Goal: Check status: Check status

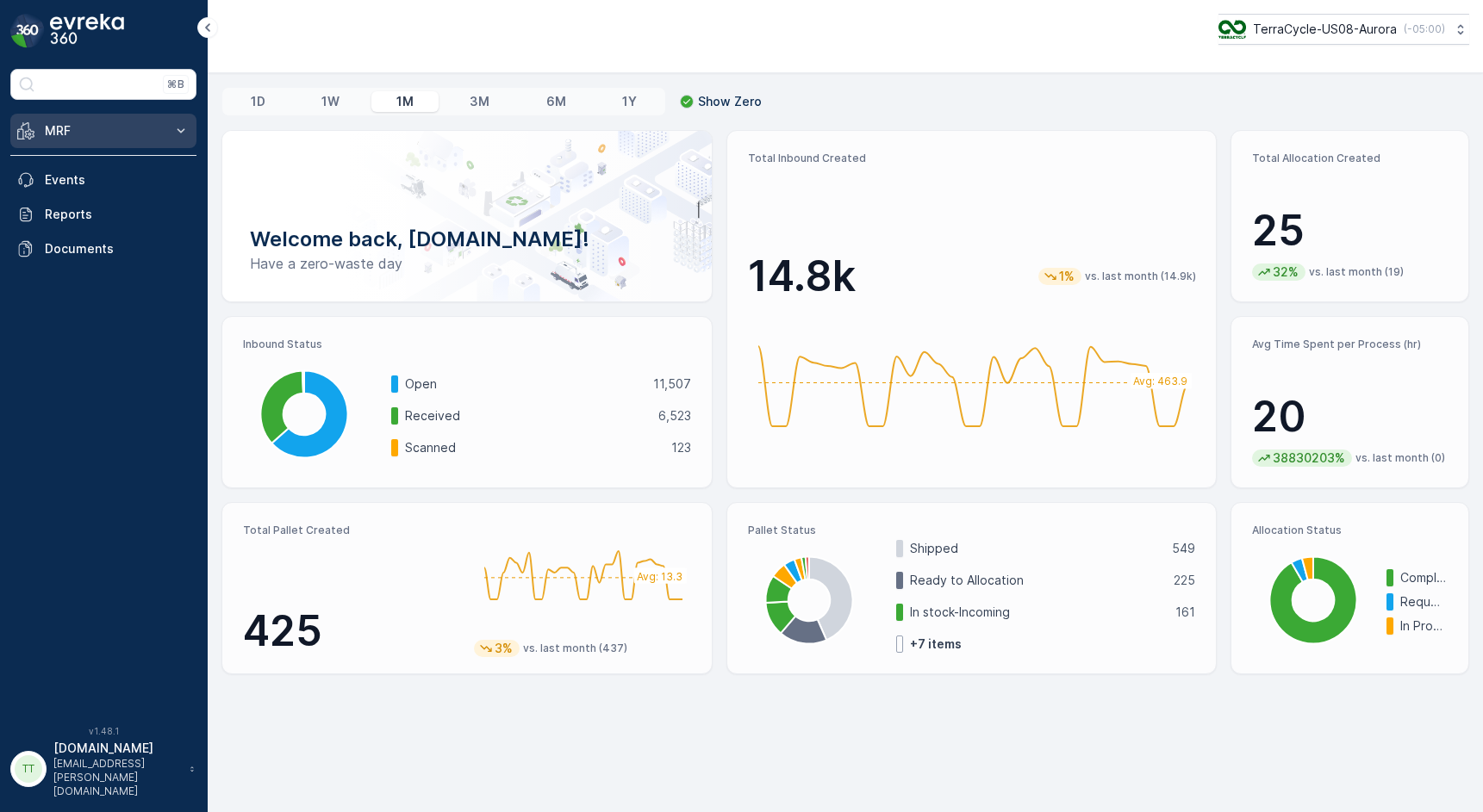
click at [163, 137] on button "MRF" at bounding box center [103, 130] width 186 height 34
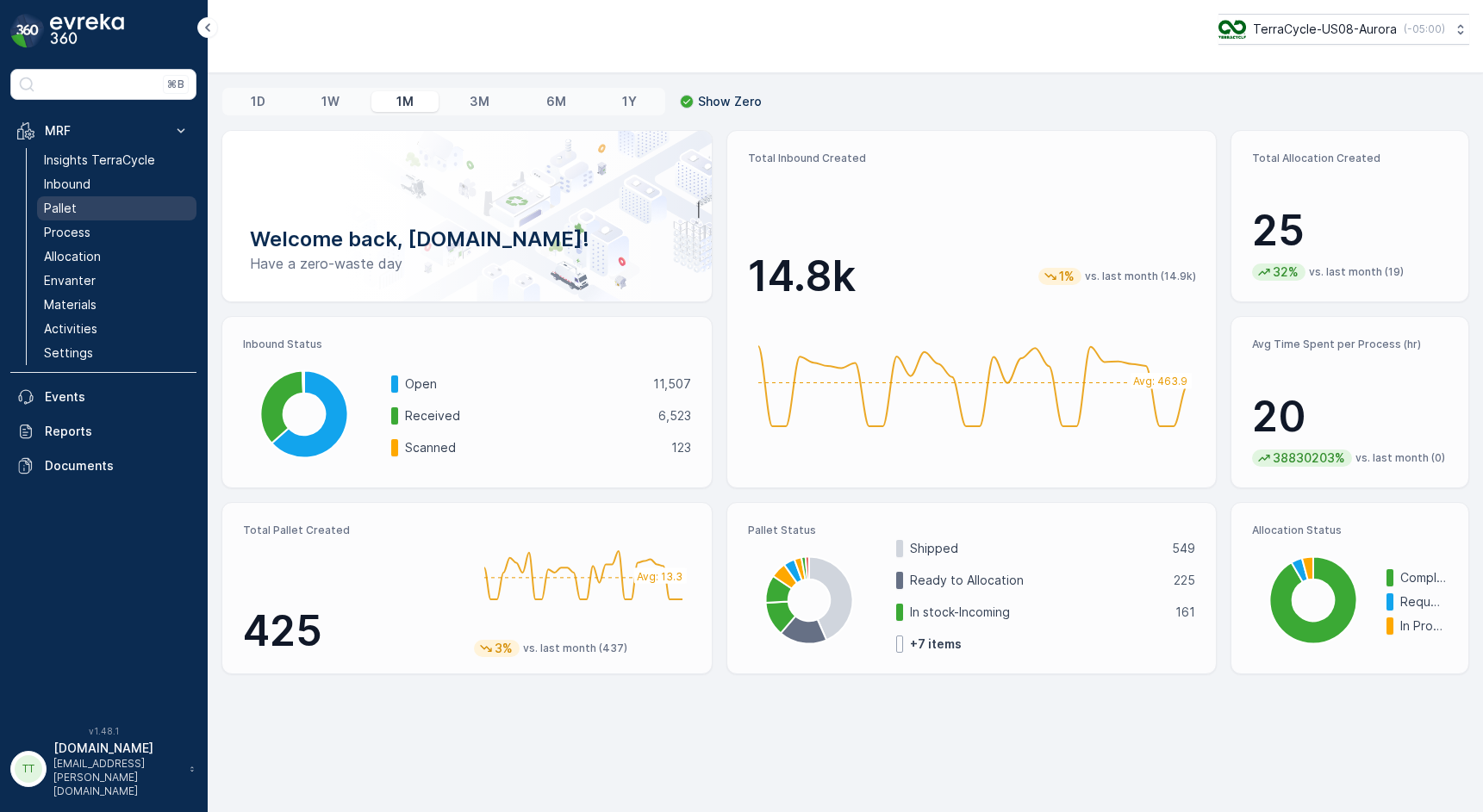
click at [72, 208] on p "Pallet" at bounding box center [60, 208] width 33 height 17
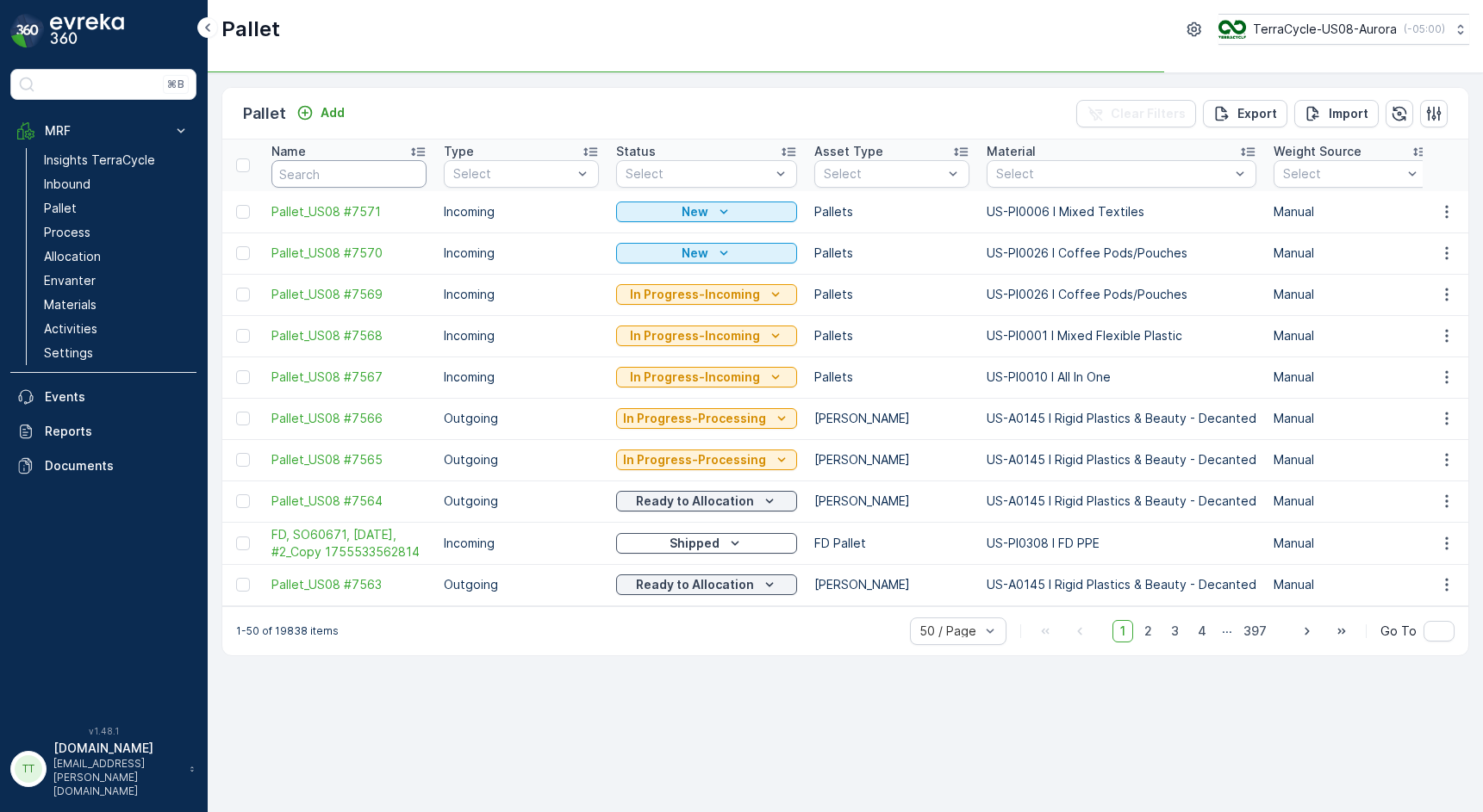
click at [323, 167] on input "text" at bounding box center [349, 173] width 155 height 27
type input "TC5333"
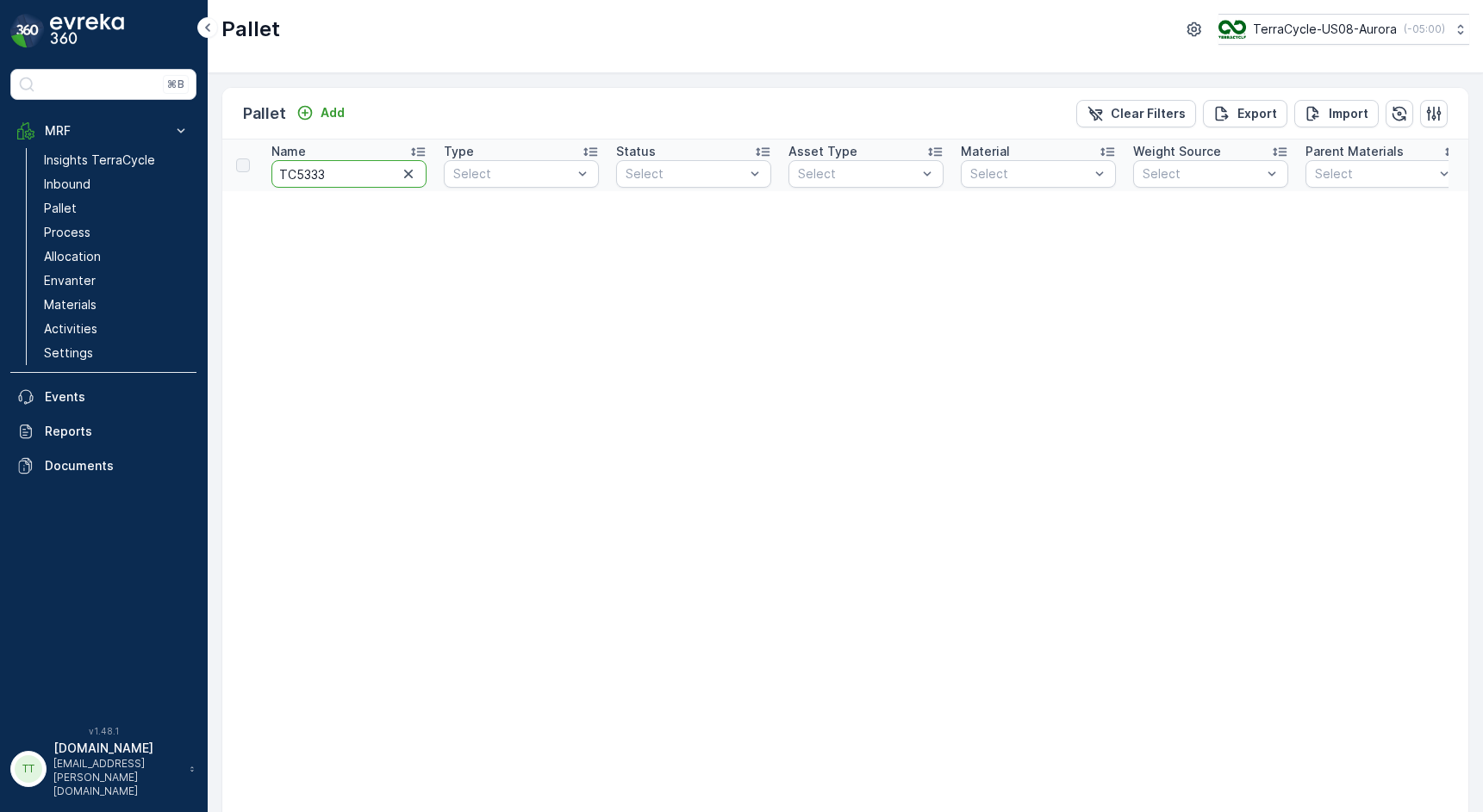
click at [363, 173] on input "TC5333" at bounding box center [349, 173] width 155 height 27
click at [342, 175] on input "TC5333" at bounding box center [349, 173] width 155 height 27
type input "Target"
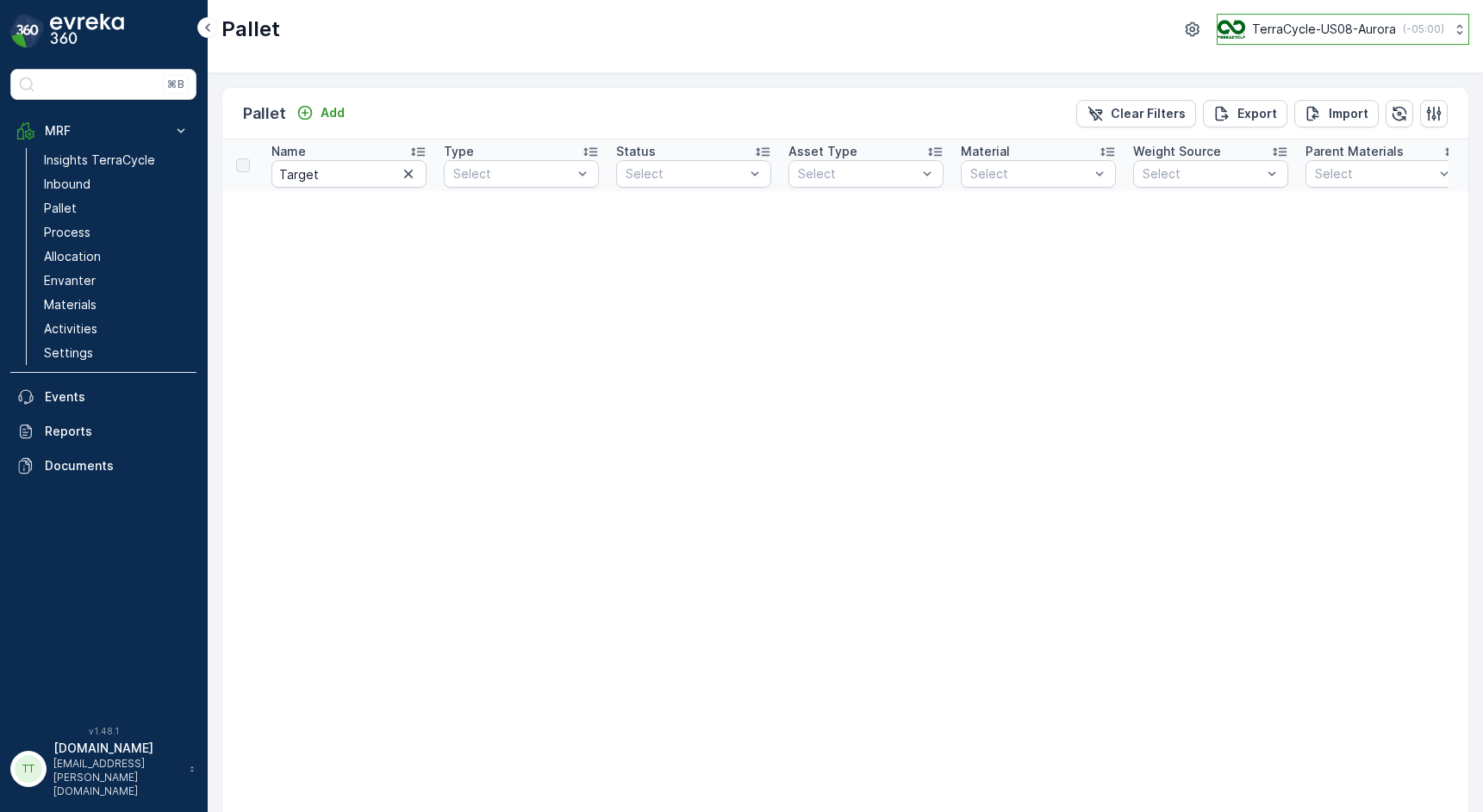
click at [1257, 30] on p "TerraCycle-US08-Aurora" at bounding box center [1324, 29] width 144 height 17
click at [1329, 28] on p "TerraCycle-US08-Aurora" at bounding box center [1324, 29] width 144 height 17
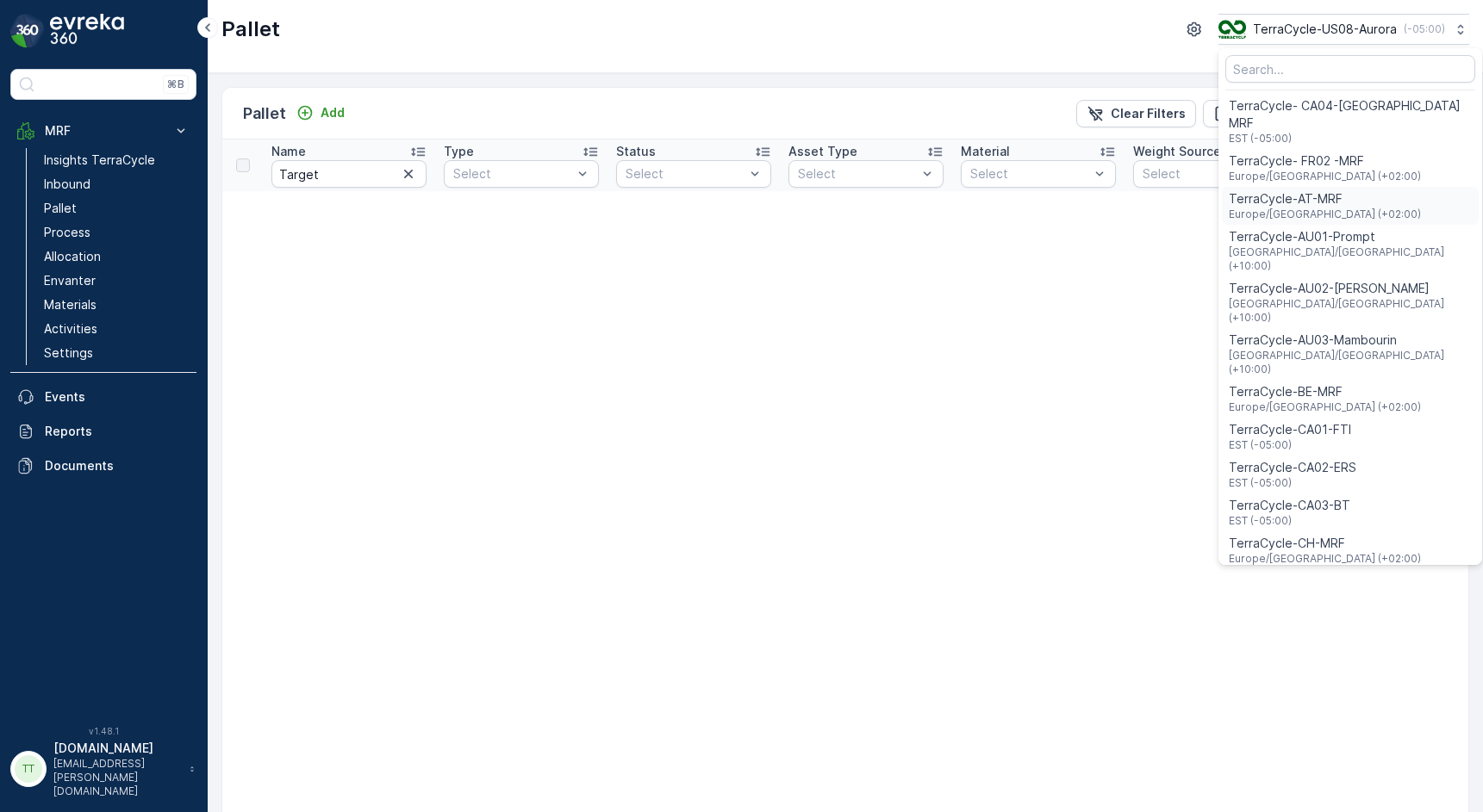
scroll to position [10, 0]
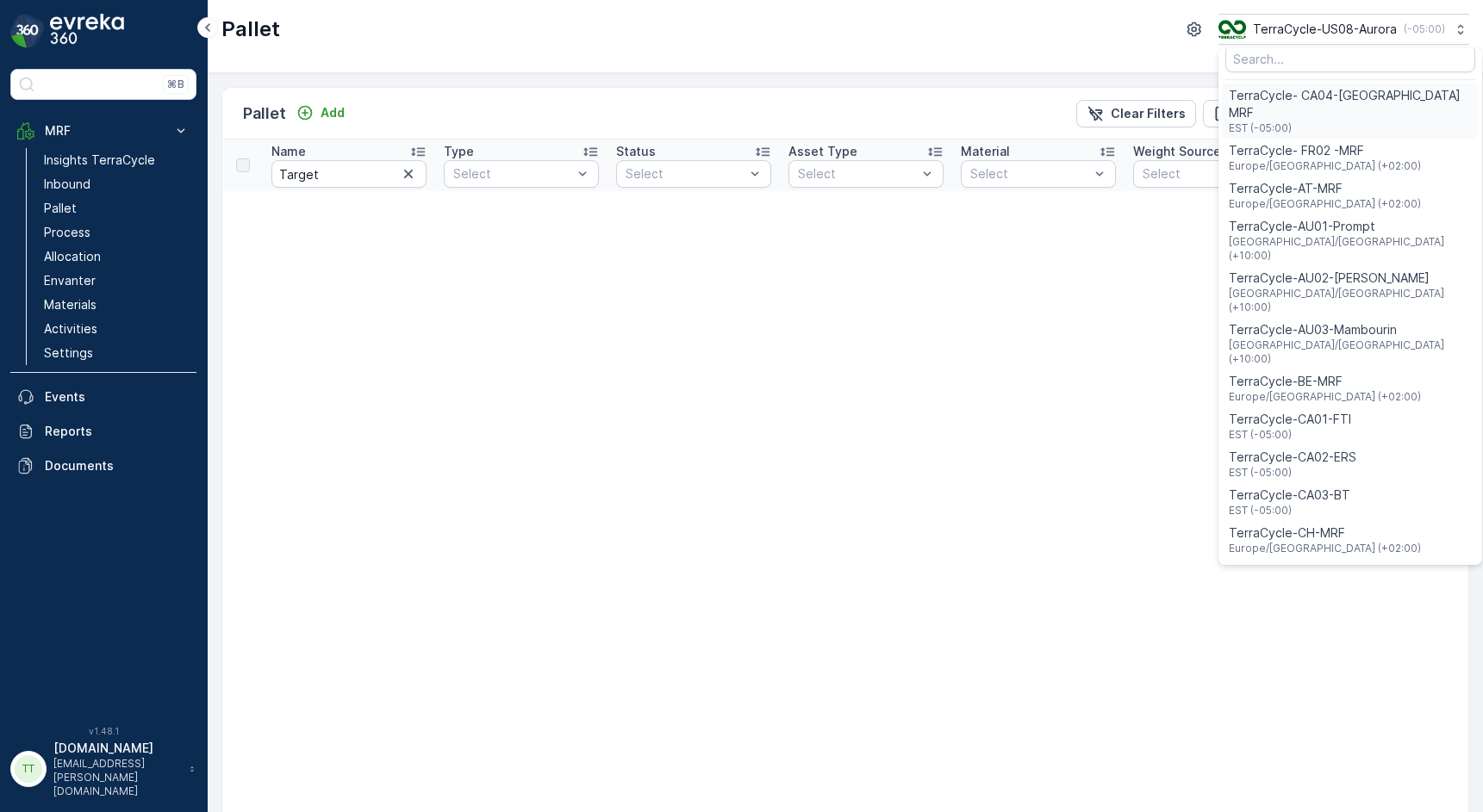
click at [1316, 97] on span "TerraCycle- CA04-[GEOGRAPHIC_DATA] MRF" at bounding box center [1350, 104] width 243 height 34
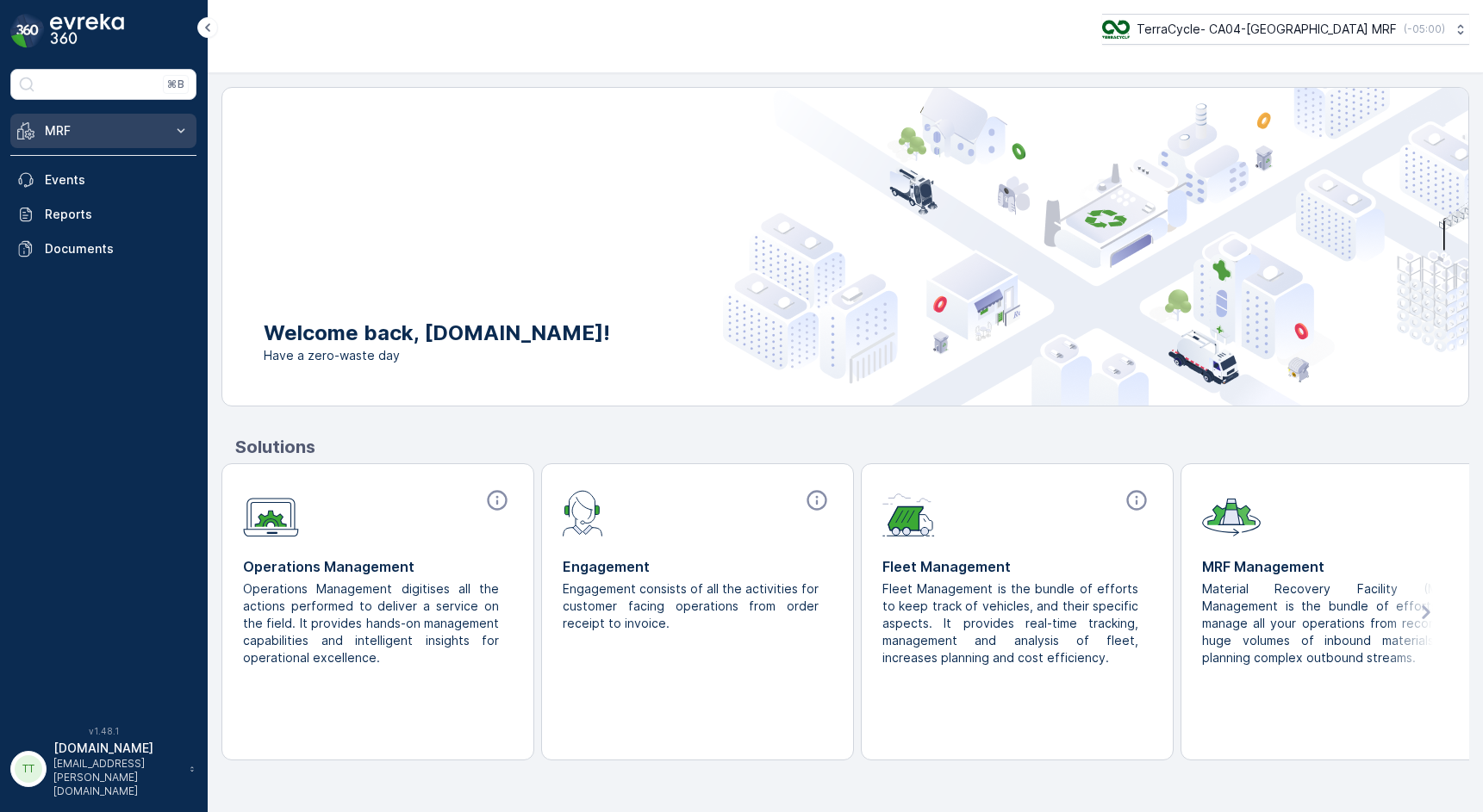
click at [154, 128] on p "MRF" at bounding box center [103, 130] width 117 height 17
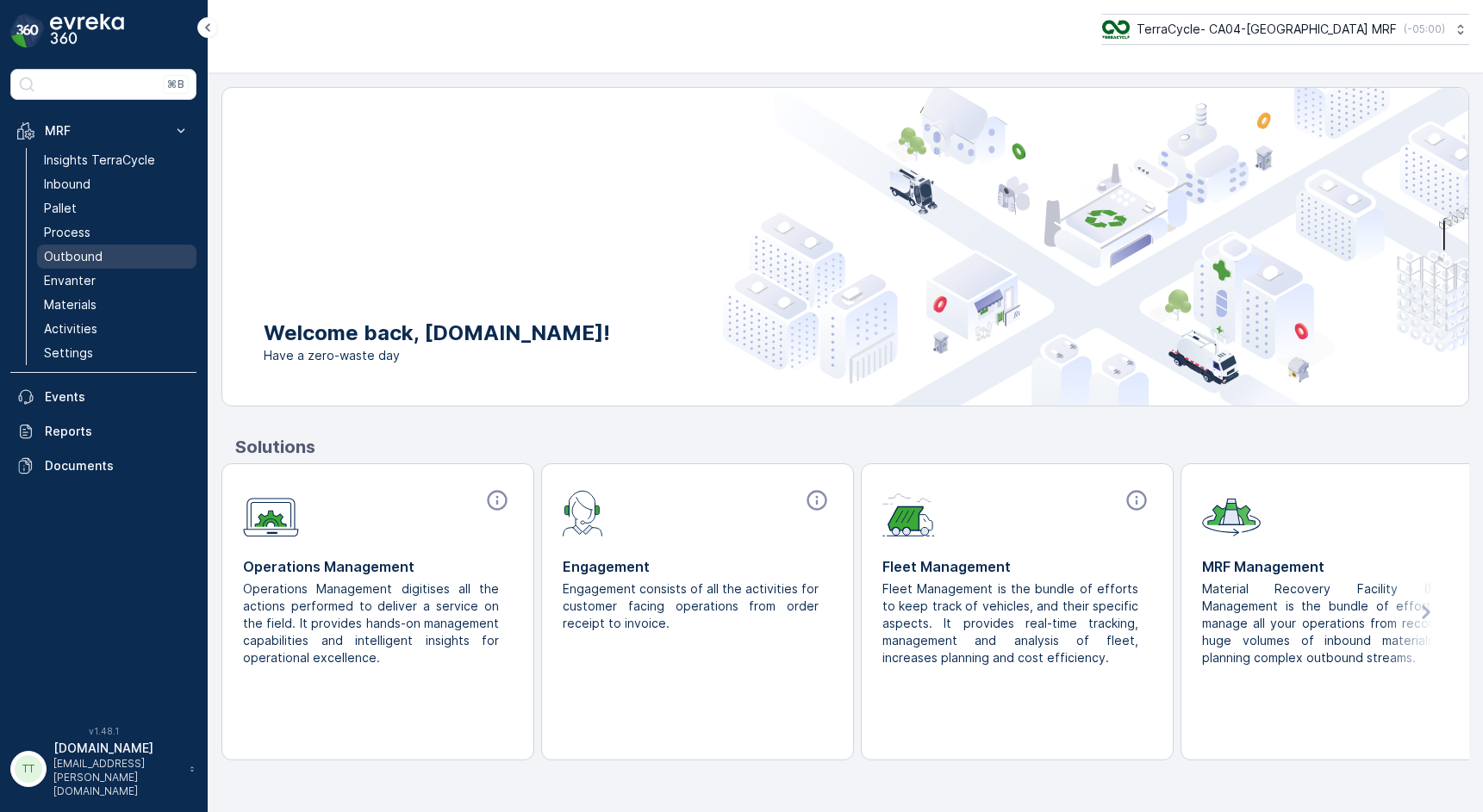
click at [110, 251] on link "Outbound" at bounding box center [116, 257] width 160 height 25
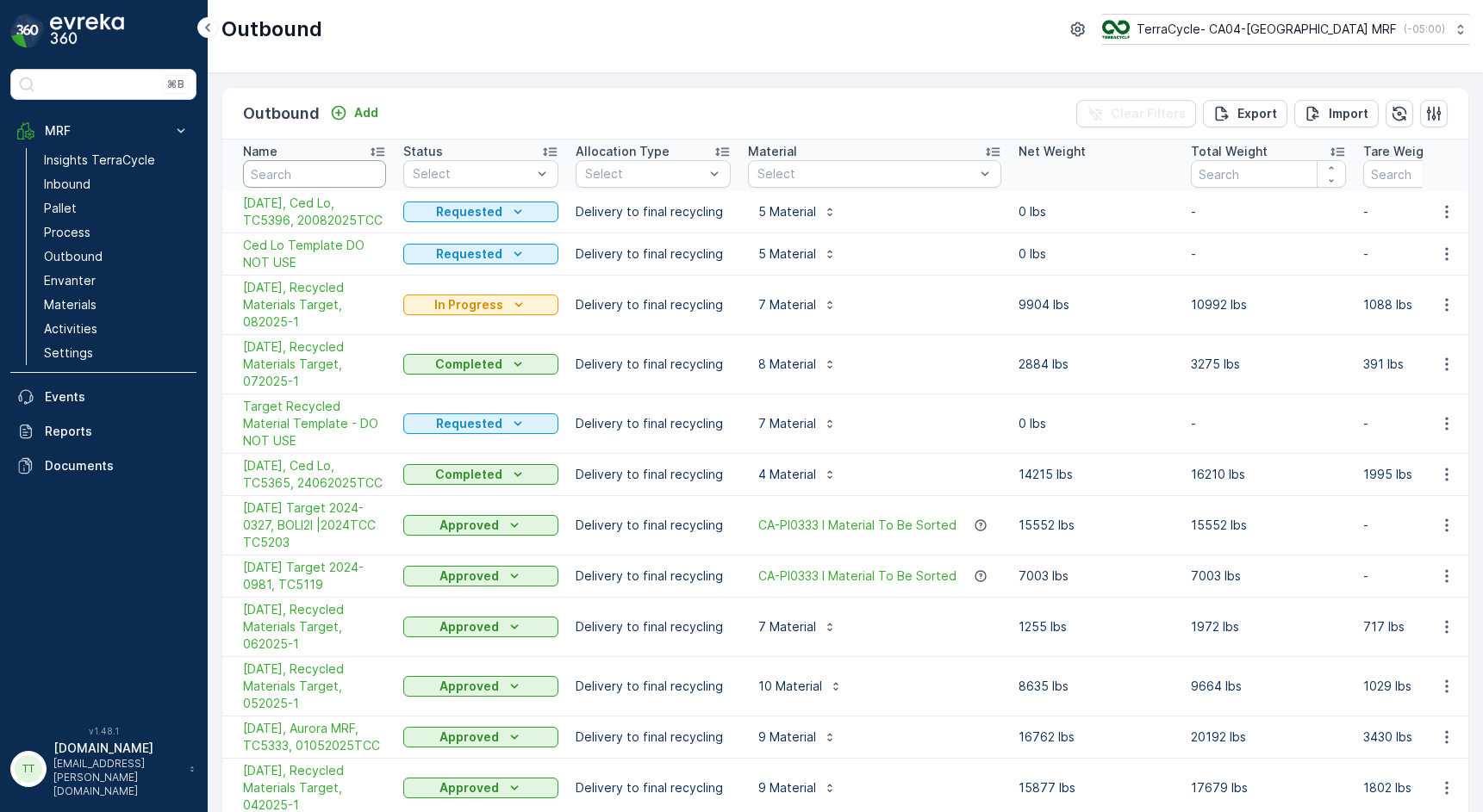
click at [299, 180] on input "text" at bounding box center [314, 173] width 143 height 27
type input "Aurora"
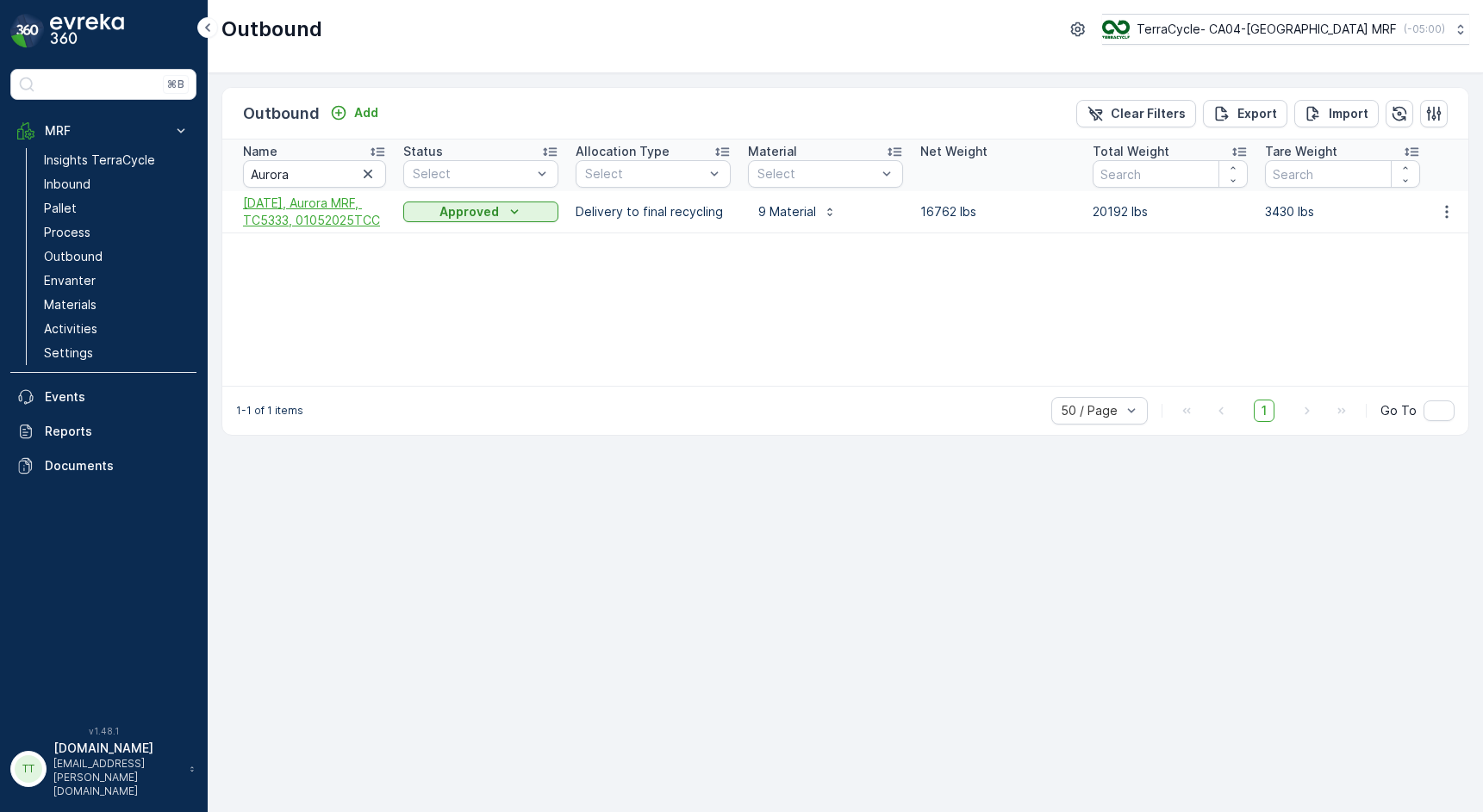
click at [354, 207] on span "05/01/25, Aurora MRF, TC5333, 01052025TCC" at bounding box center [314, 212] width 143 height 34
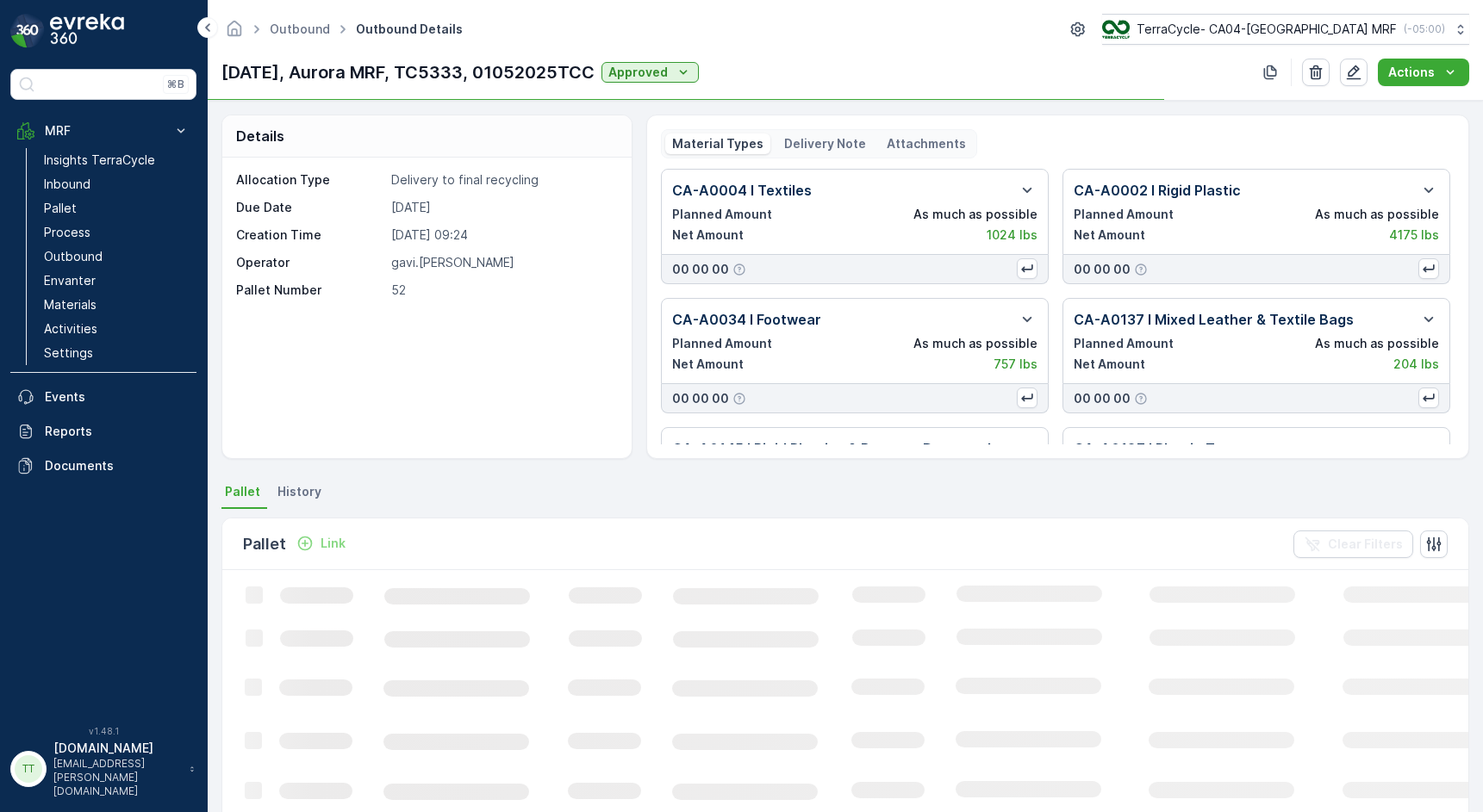
click at [830, 150] on p "Delivery Note" at bounding box center [825, 144] width 82 height 17
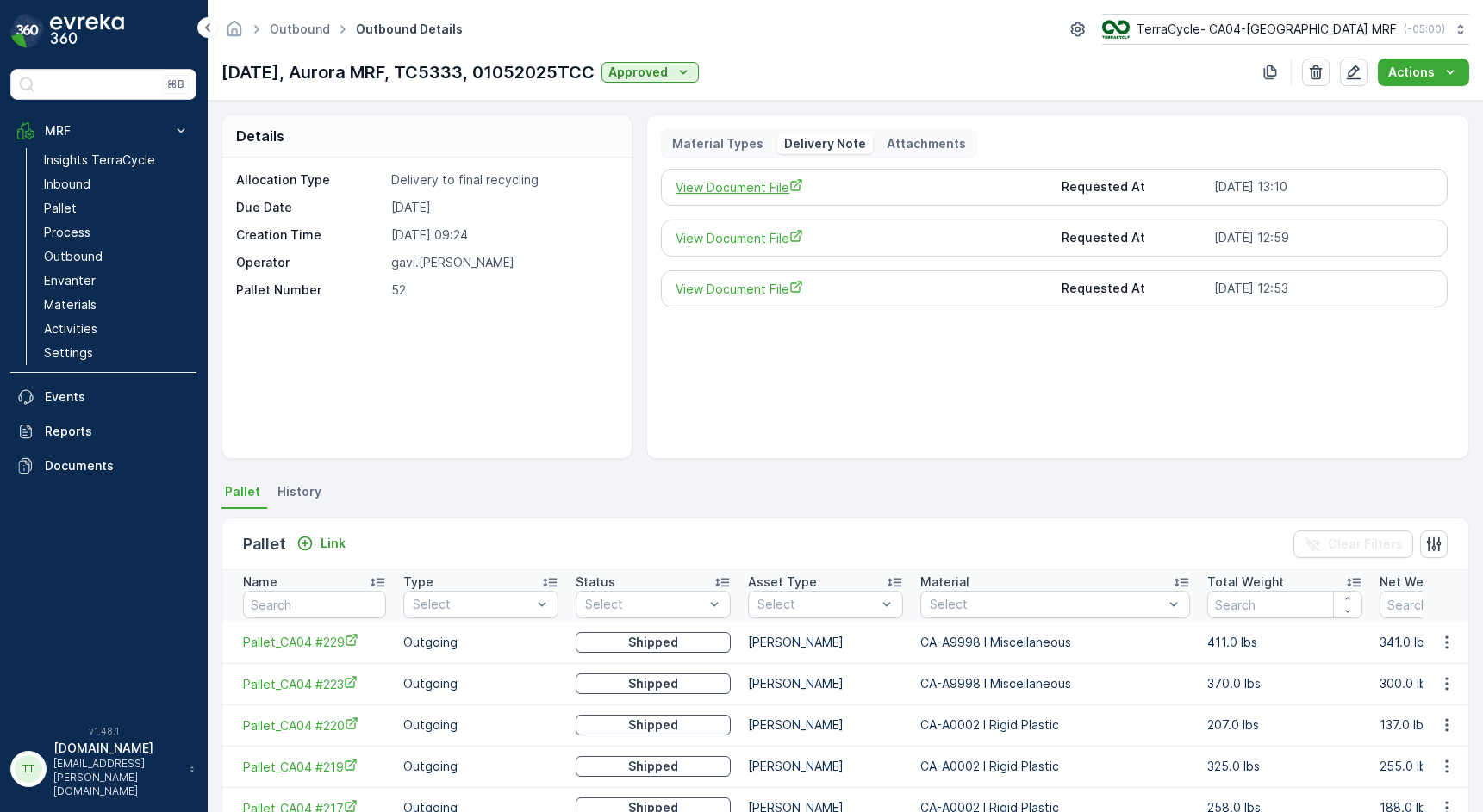
click at [752, 188] on span "View Document File" at bounding box center [861, 187] width 372 height 18
click at [304, 493] on span "History" at bounding box center [299, 492] width 44 height 17
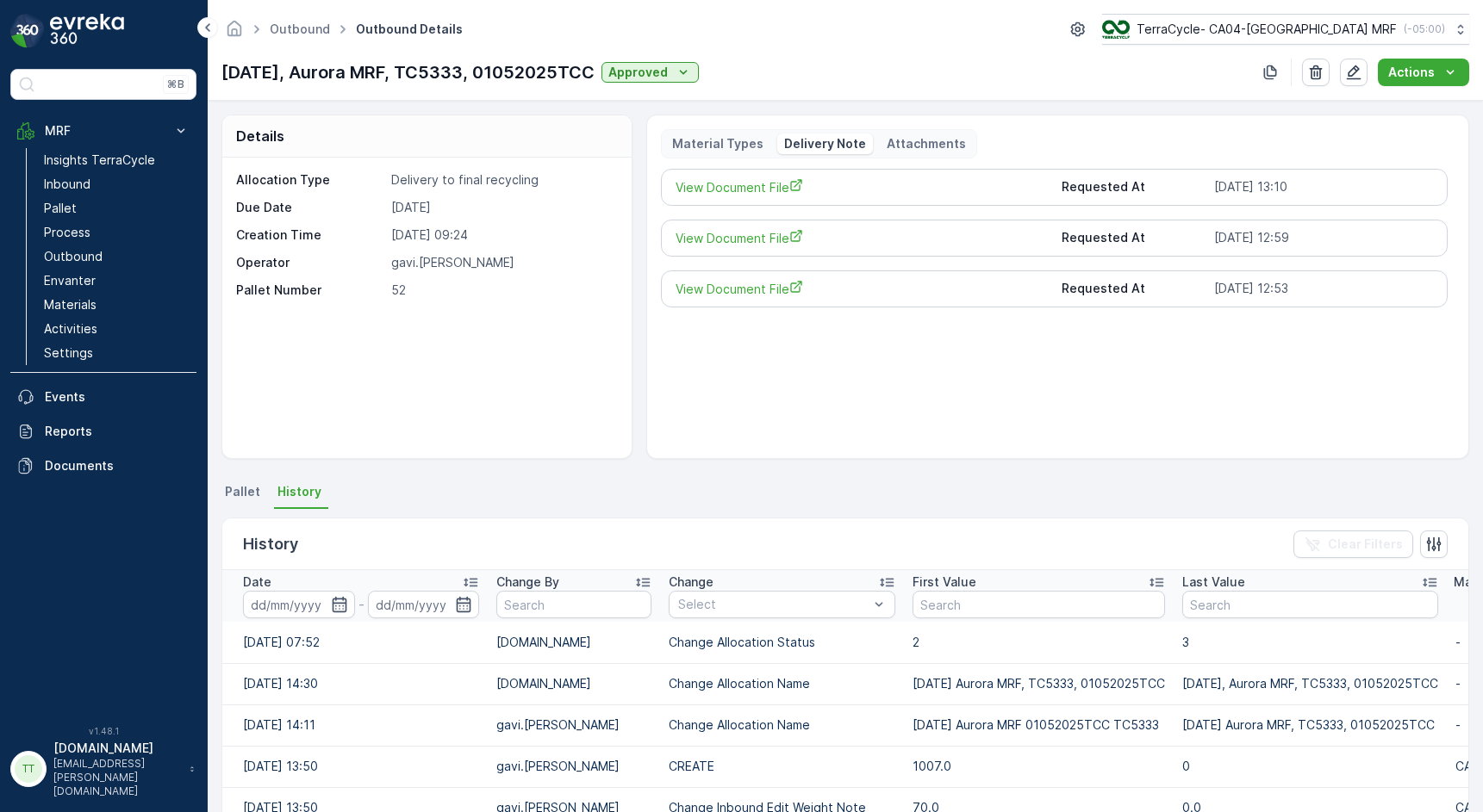
click at [708, 144] on p "Material Types" at bounding box center [718, 144] width 92 height 17
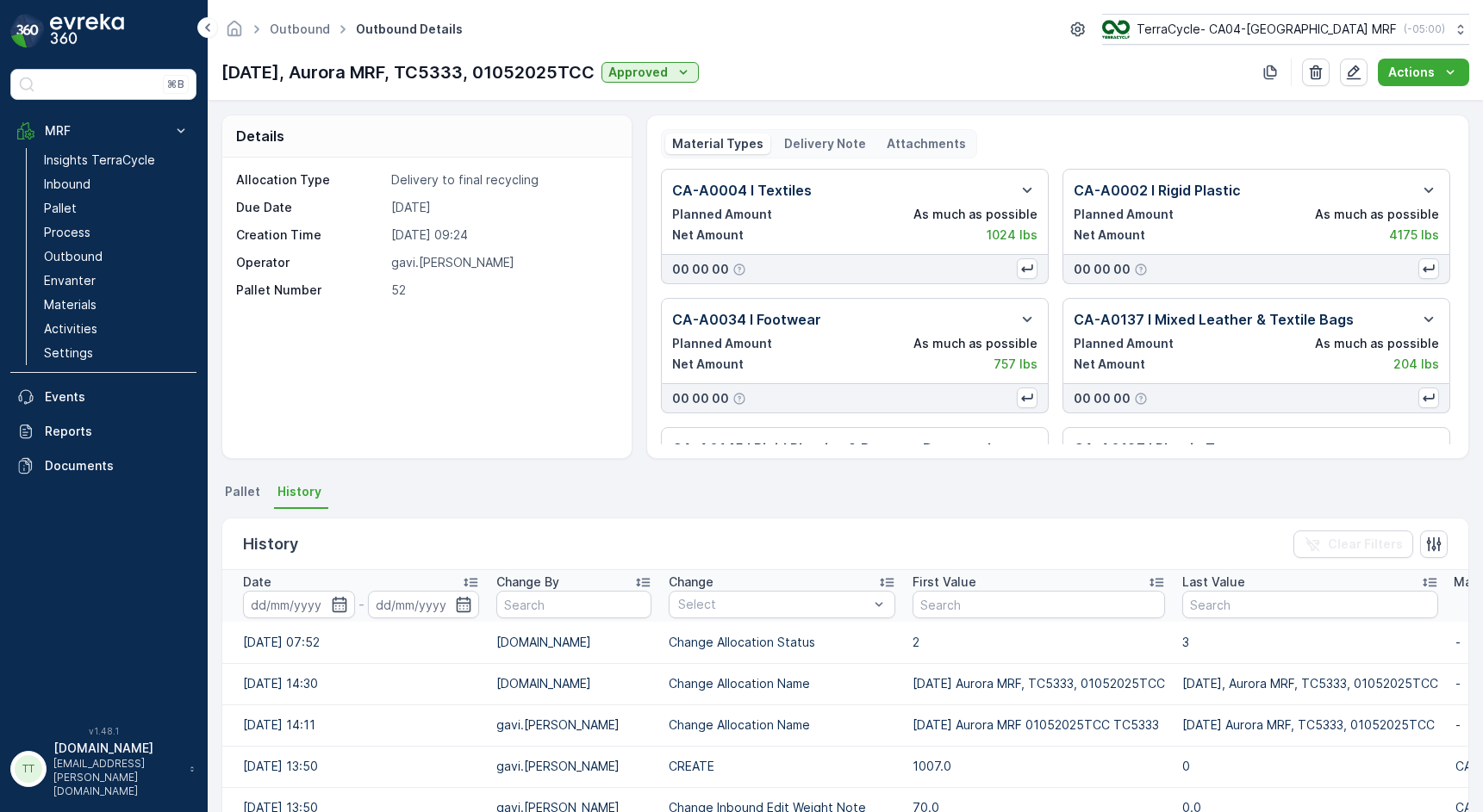
click at [224, 75] on p "05/01/25, Aurora MRF, TC5333, 01052025TCC" at bounding box center [408, 72] width 373 height 26
click at [1128, 34] on img at bounding box center [1114, 29] width 27 height 19
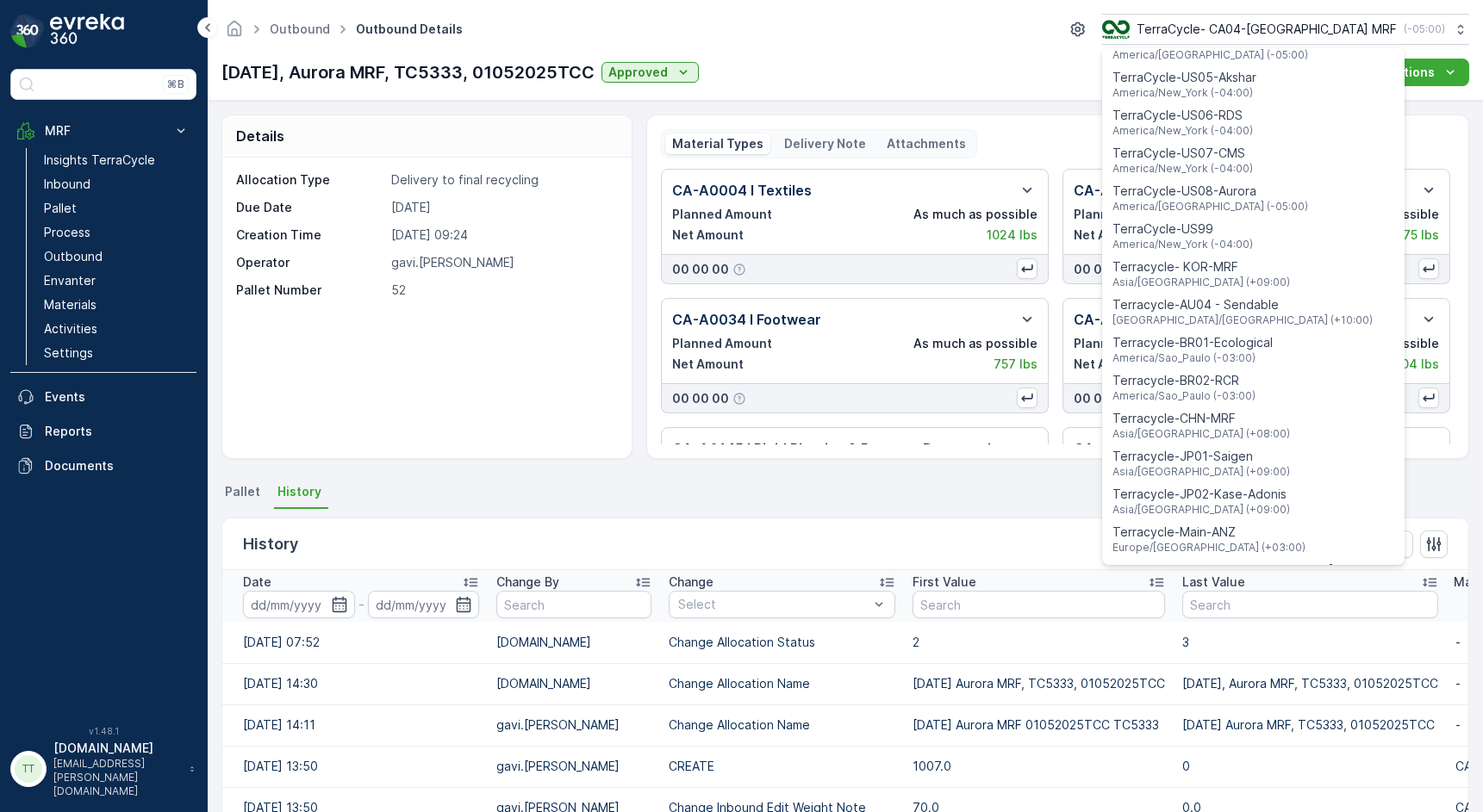
scroll to position [1220, 0]
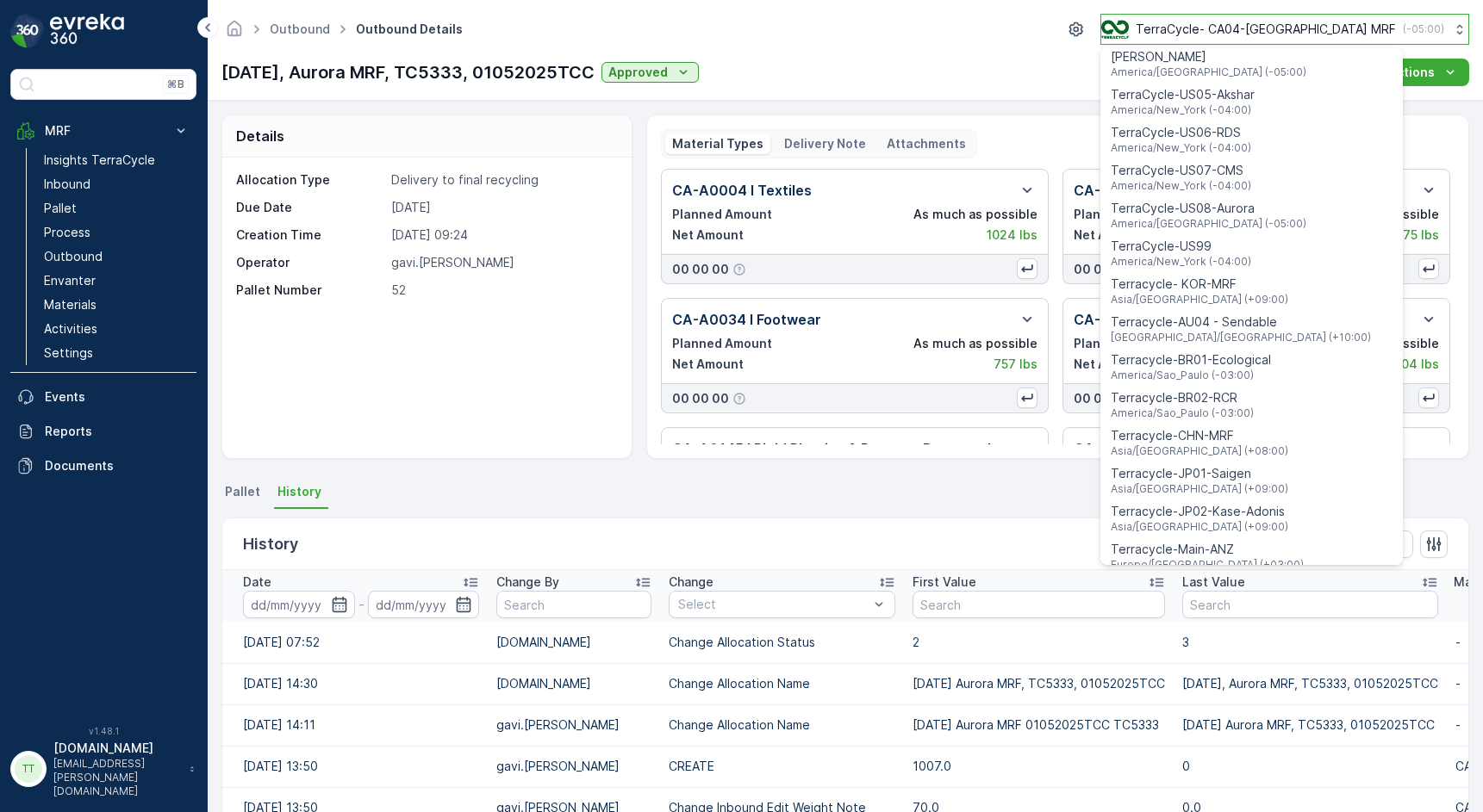
click at [1265, 32] on p "TerraCycle- CA04-[GEOGRAPHIC_DATA] MRF" at bounding box center [1265, 29] width 260 height 17
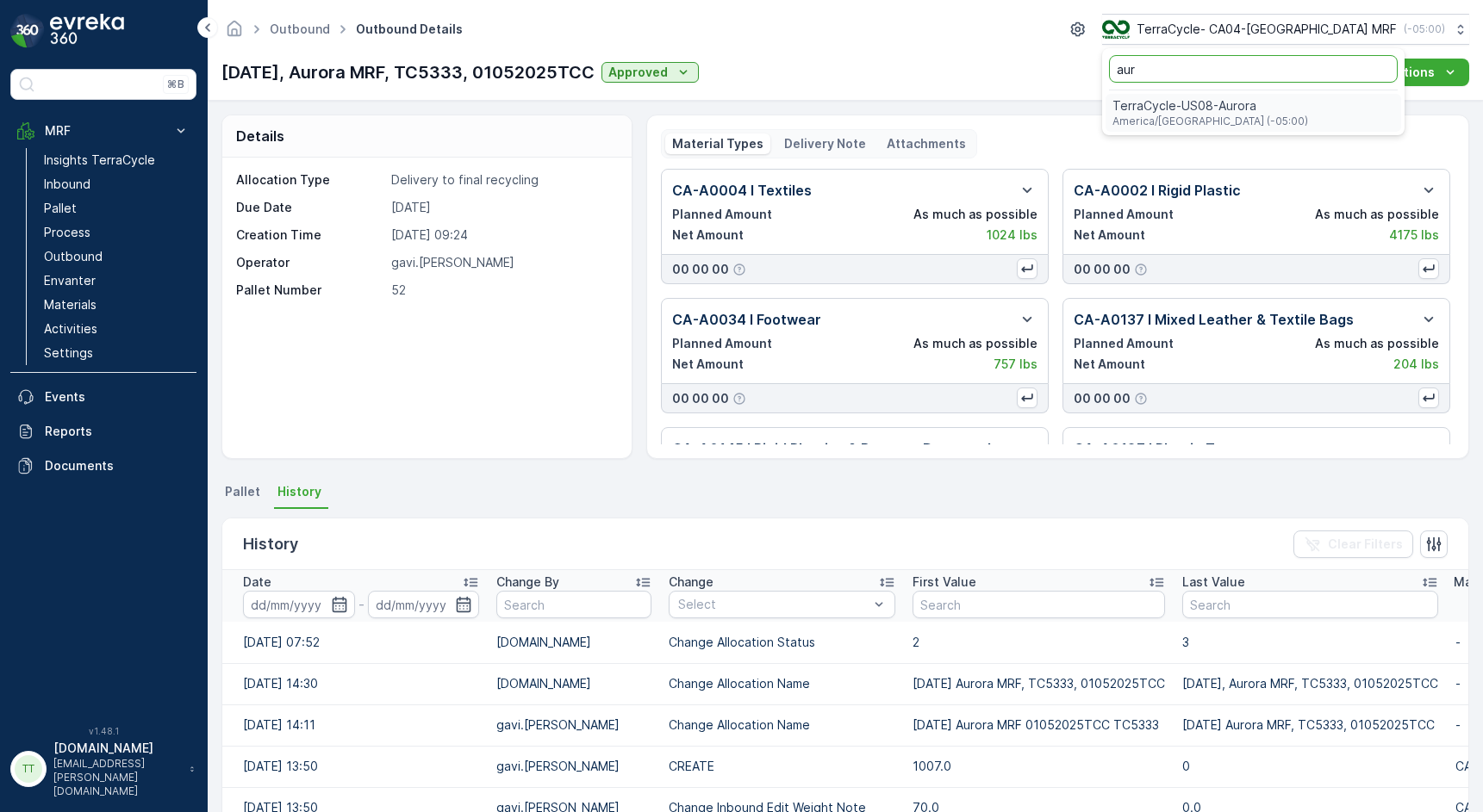
type input "aur"
click at [1295, 118] on span "America/[GEOGRAPHIC_DATA] (-05:00)" at bounding box center [1210, 121] width 196 height 14
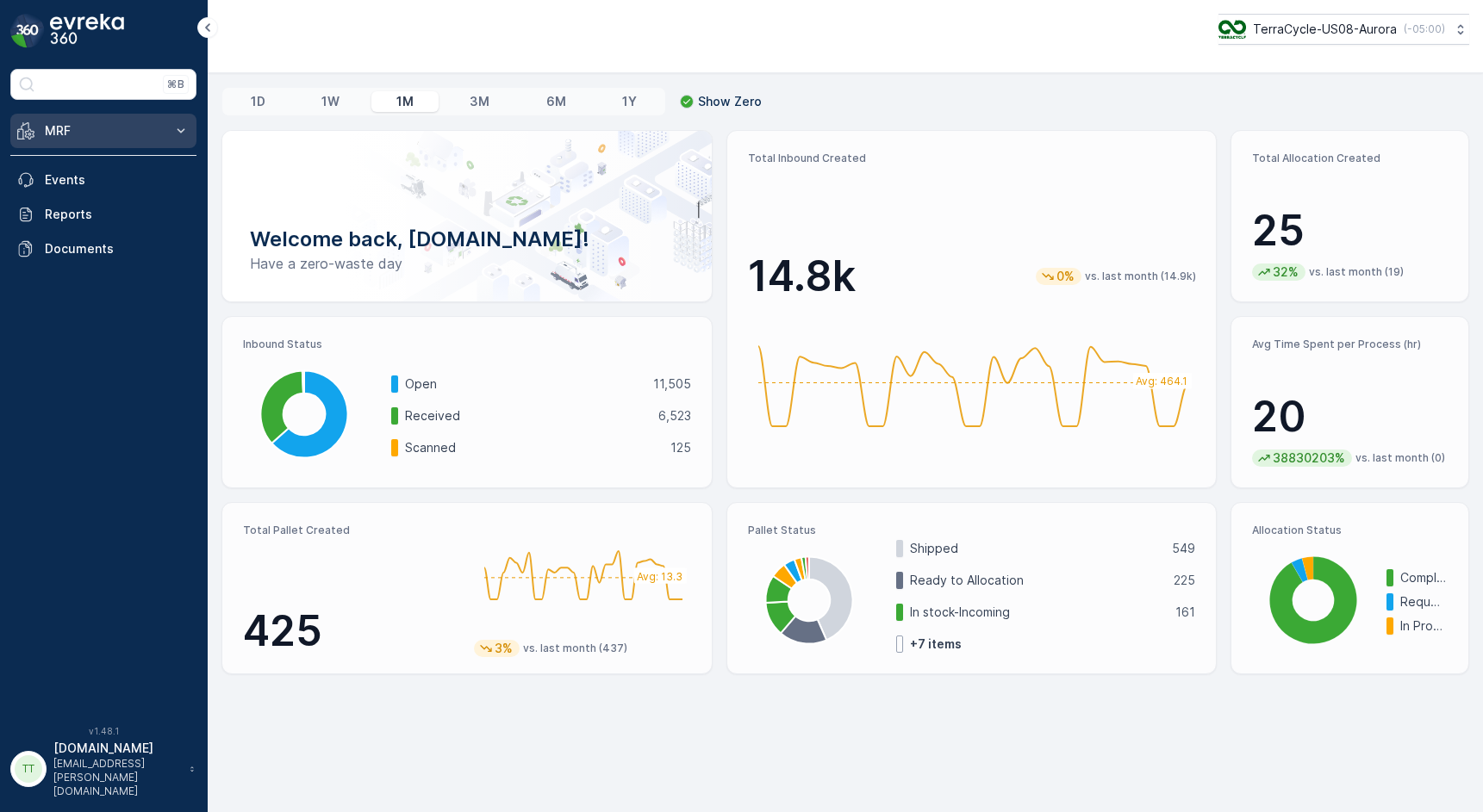
click at [132, 139] on p "MRF" at bounding box center [103, 130] width 117 height 17
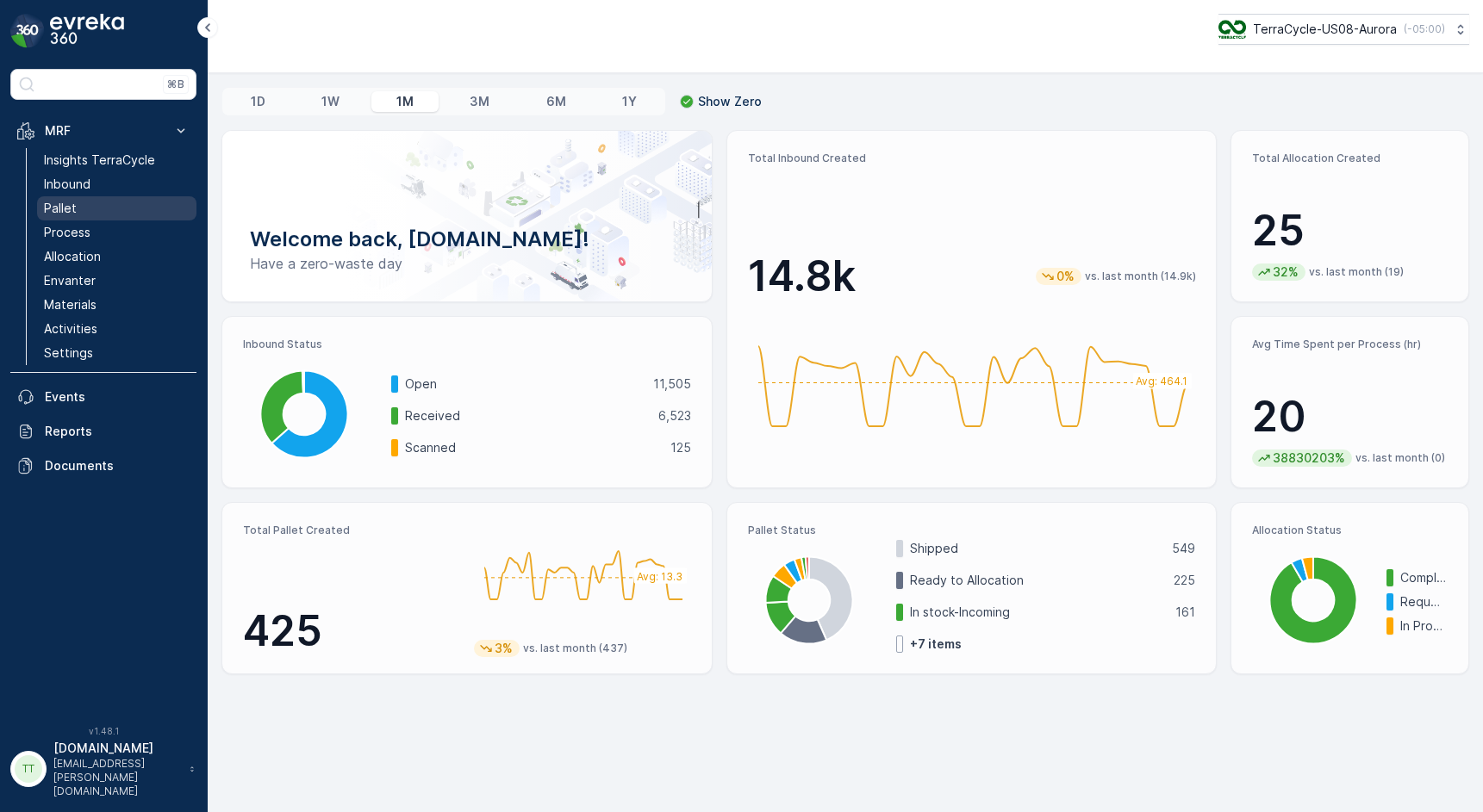
click at [85, 211] on link "Pallet" at bounding box center [116, 209] width 160 height 25
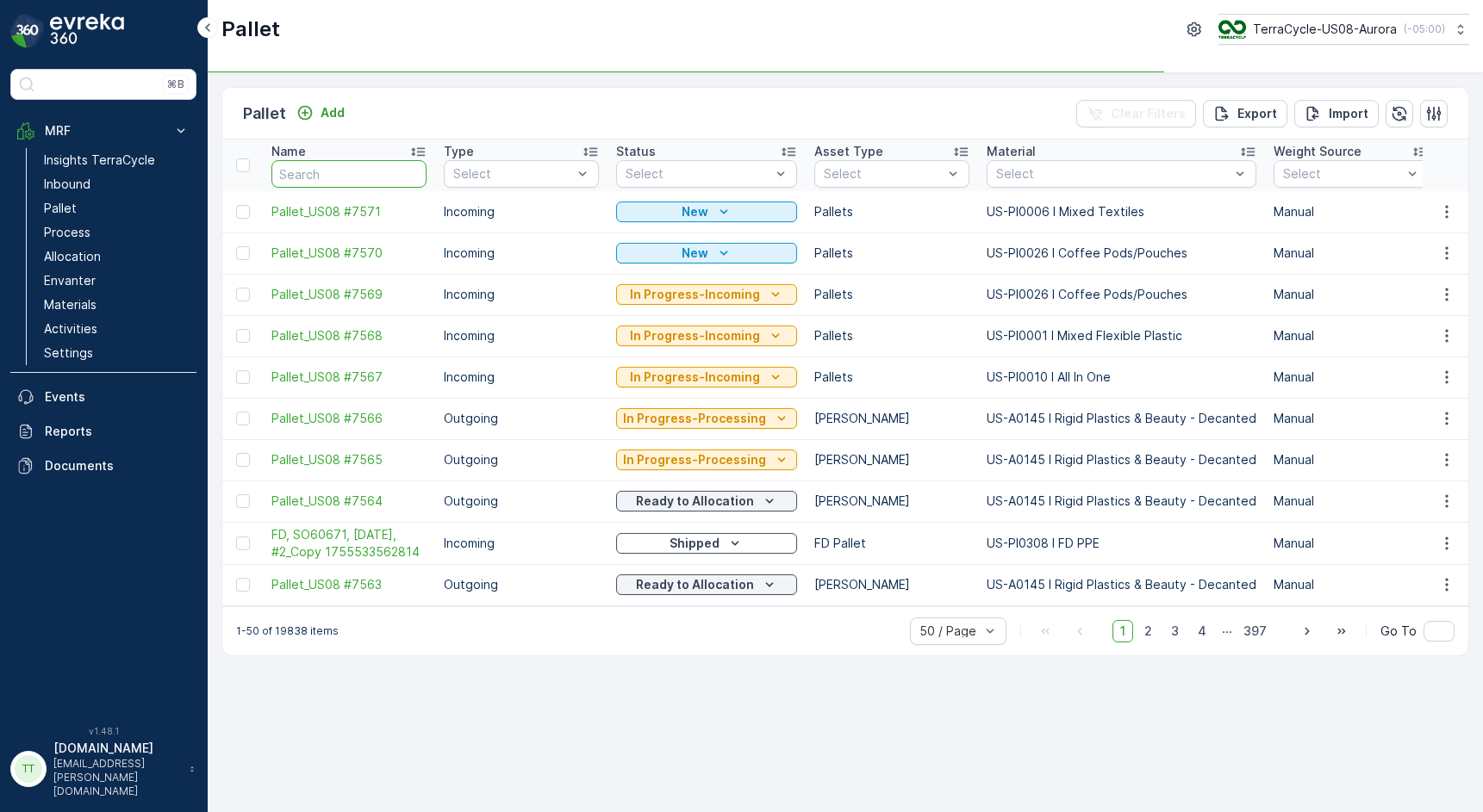
click at [359, 181] on input "text" at bounding box center [349, 173] width 155 height 27
type input "A"
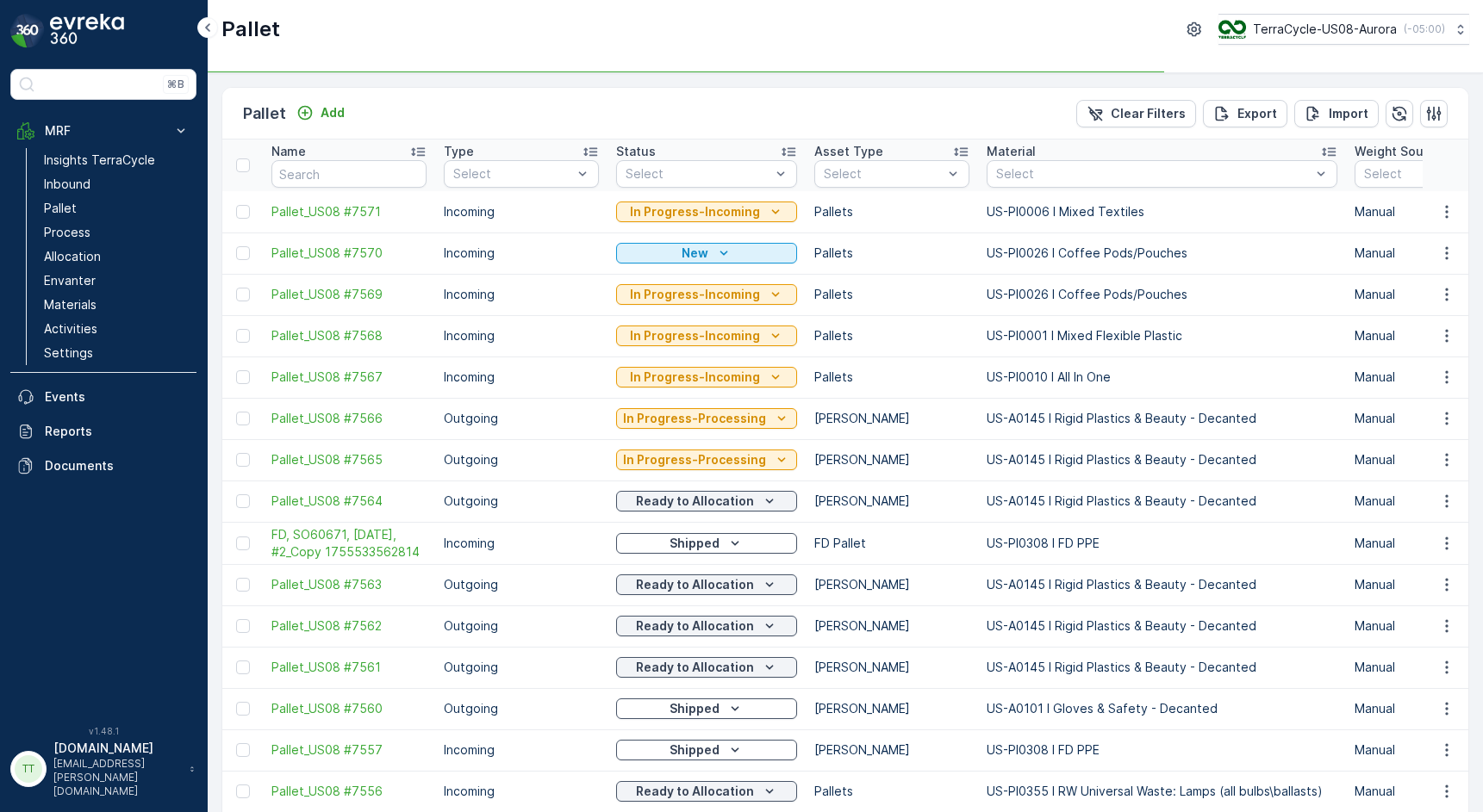
type input "Auro"
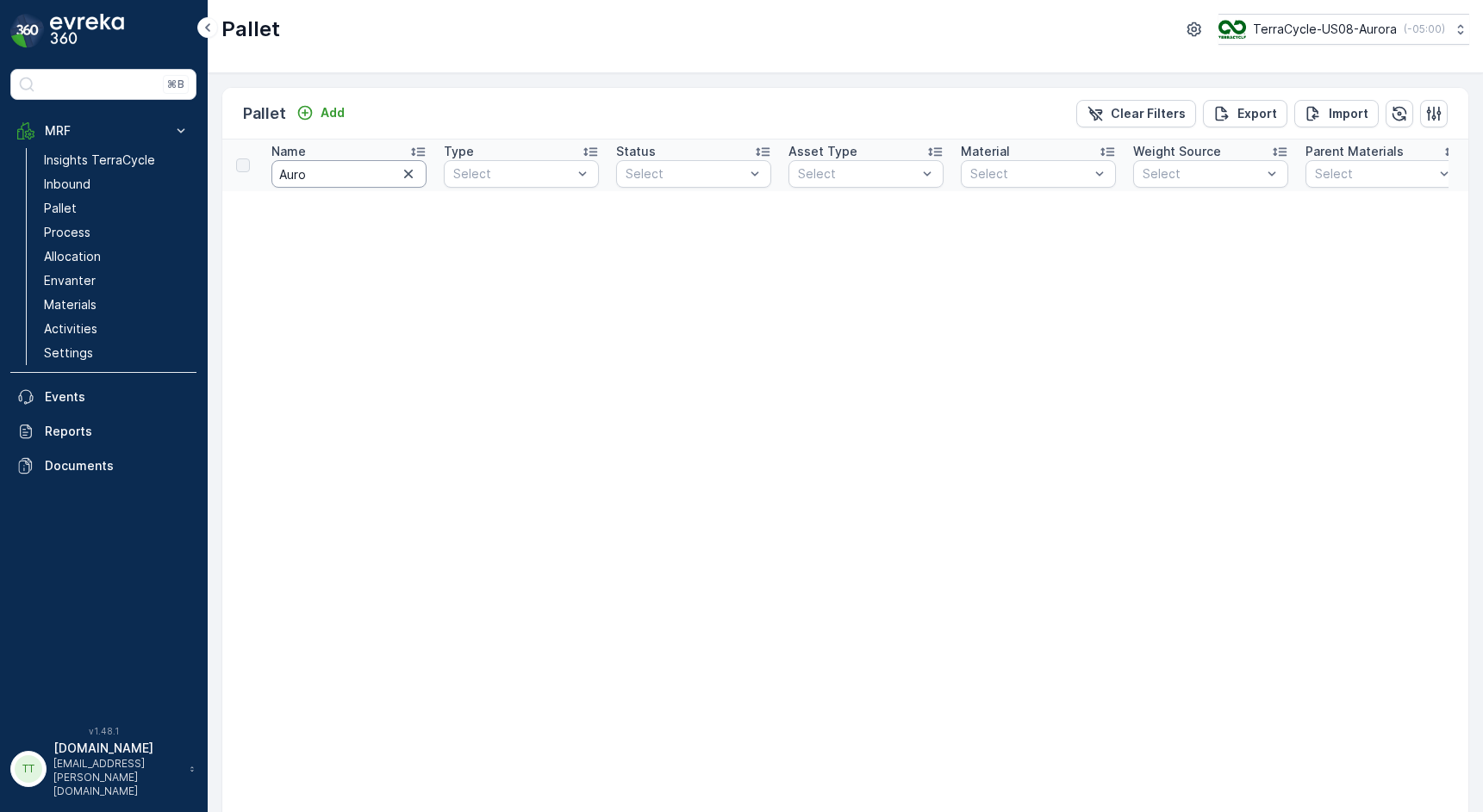
click at [337, 175] on input "Auro" at bounding box center [349, 173] width 155 height 27
type input "Aurora"
click at [1290, 17] on button "TerraCycle-US08-Aurora ( -05:00 )" at bounding box center [1342, 29] width 253 height 31
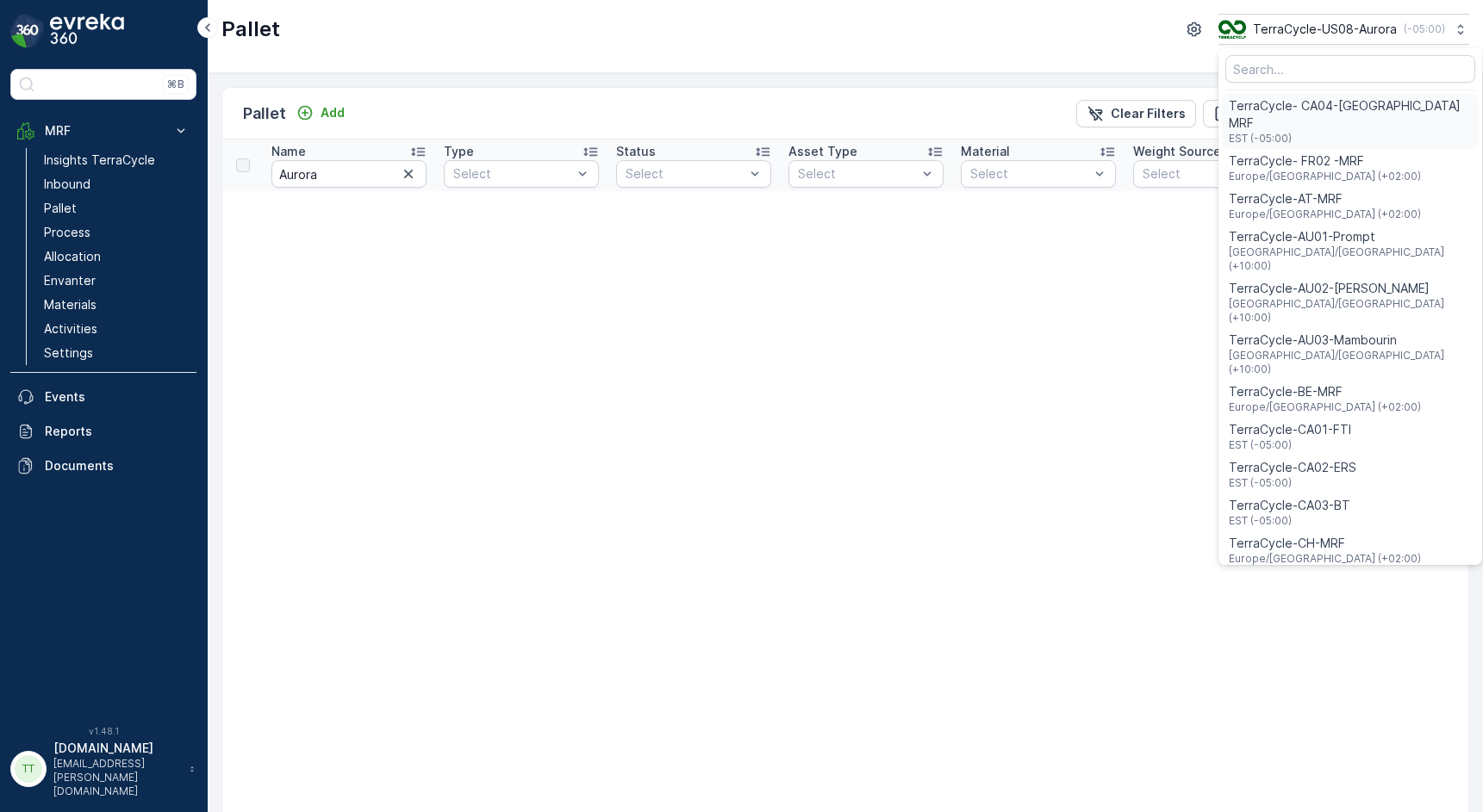
click at [1303, 113] on span "TerraCycle- CA04-[GEOGRAPHIC_DATA] MRF" at bounding box center [1350, 114] width 243 height 34
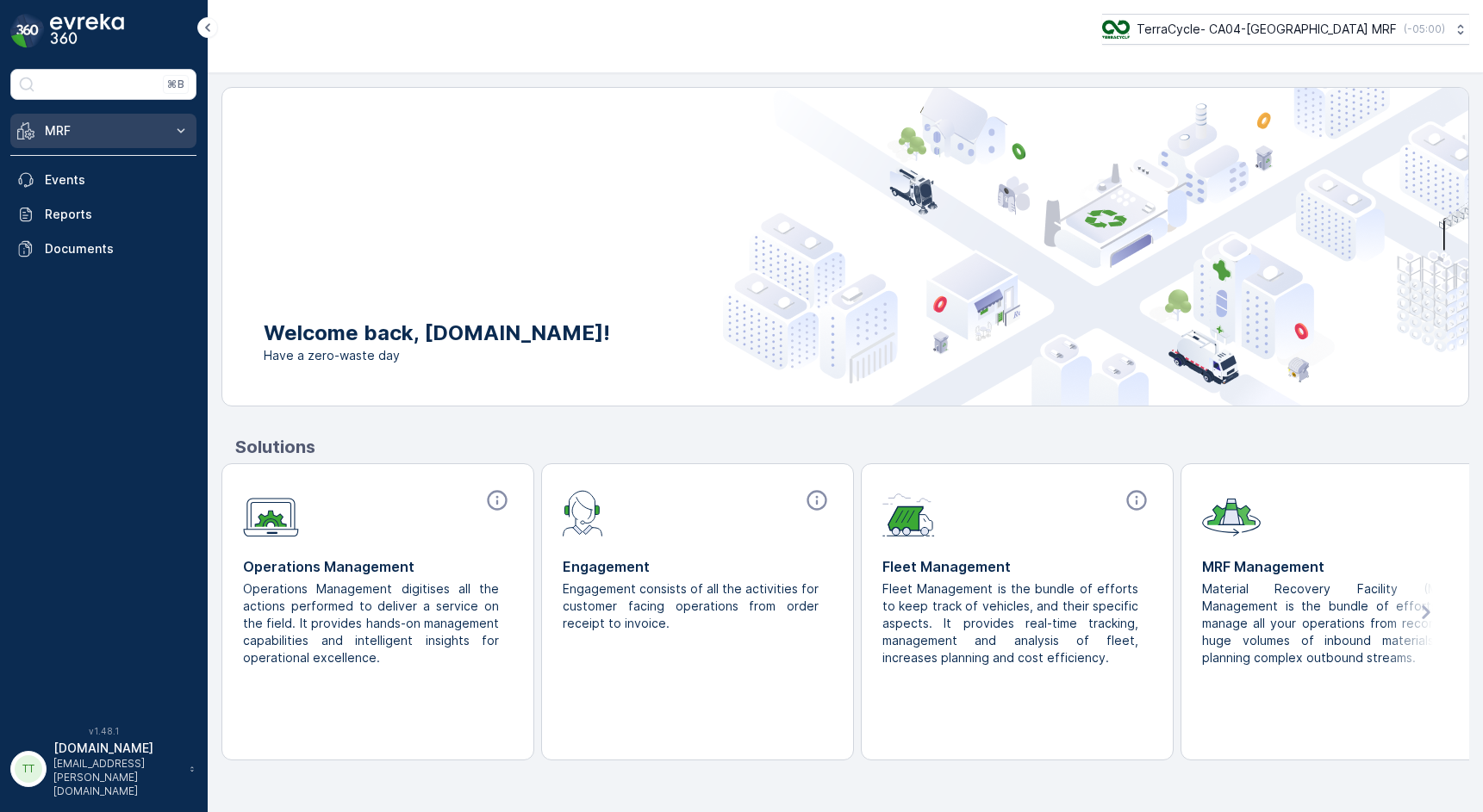
click at [84, 134] on p "MRF" at bounding box center [103, 130] width 117 height 17
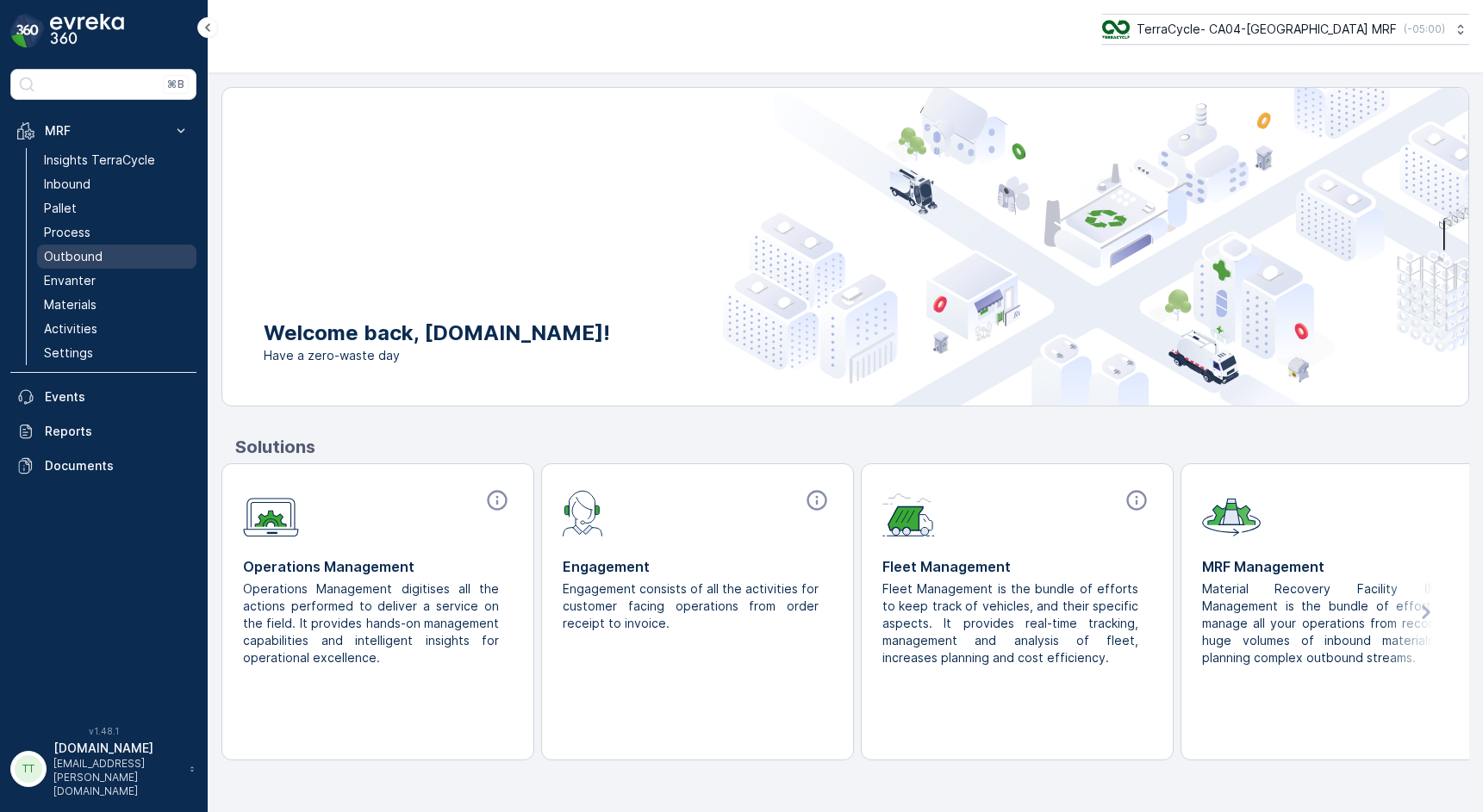
click at [89, 262] on p "Outbound" at bounding box center [73, 256] width 59 height 17
